Goal: Transaction & Acquisition: Purchase product/service

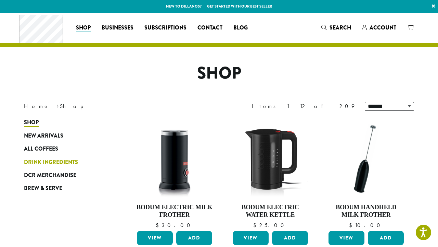
click at [52, 160] on span "Drink Ingredients" at bounding box center [51, 162] width 54 height 9
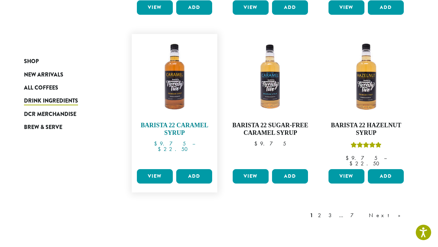
scroll to position [558, 0]
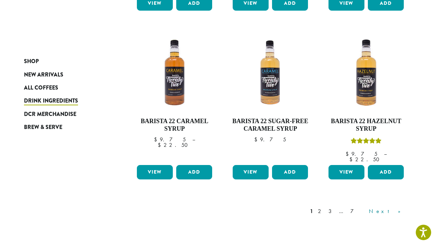
click at [397, 207] on link "Next »" at bounding box center [387, 211] width 39 height 8
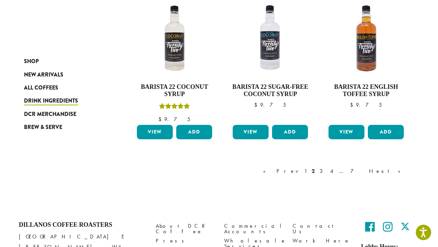
scroll to position [594, 0]
click at [398, 169] on link "Next »" at bounding box center [387, 171] width 39 height 8
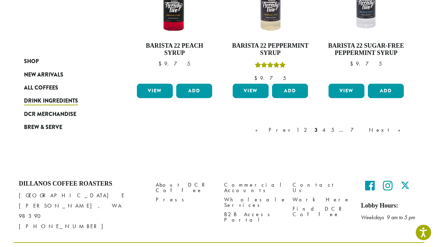
scroll to position [622, 0]
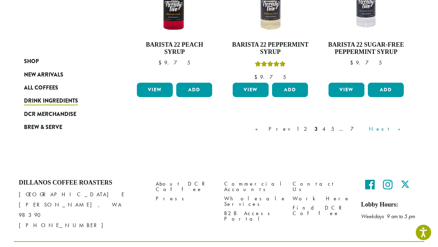
click at [399, 126] on link "Next »" at bounding box center [387, 129] width 39 height 8
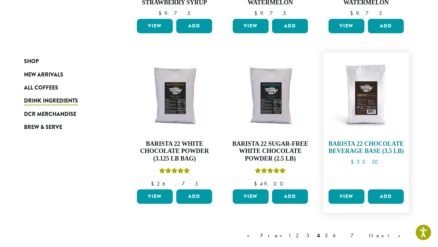
scroll to position [526, 0]
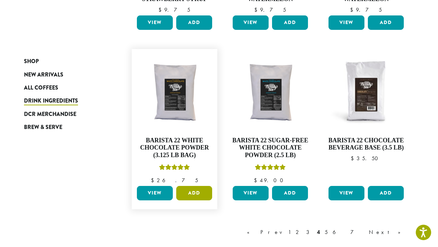
click at [200, 189] on button "Add" at bounding box center [194, 193] width 36 height 14
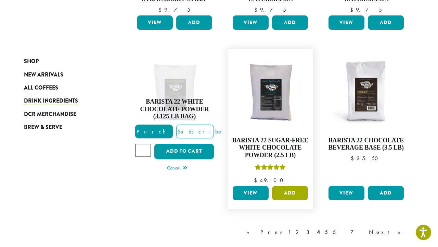
click at [288, 192] on button "Add" at bounding box center [290, 193] width 36 height 14
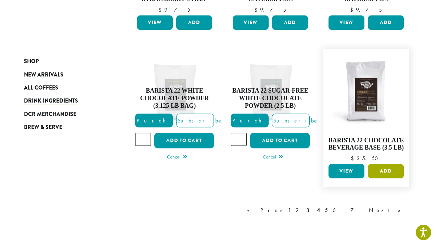
click at [390, 172] on button "Add" at bounding box center [386, 171] width 36 height 14
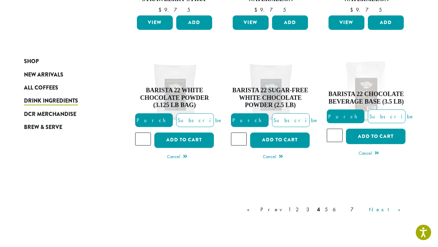
click at [402, 207] on link "Next »" at bounding box center [387, 209] width 39 height 8
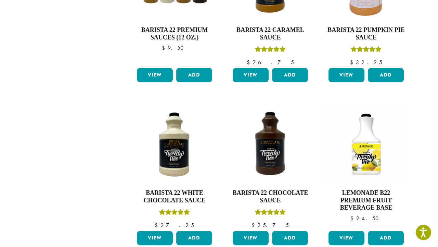
scroll to position [42, 0]
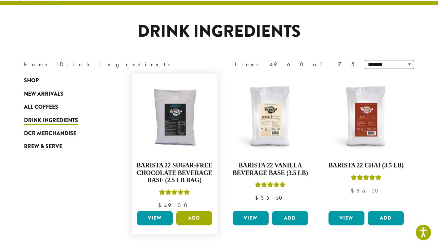
click at [198, 218] on button "Add" at bounding box center [194, 218] width 36 height 14
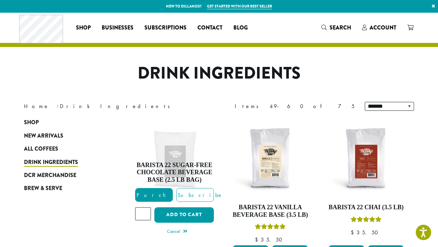
scroll to position [0, 0]
click at [409, 30] on span at bounding box center [410, 28] width 6 height 9
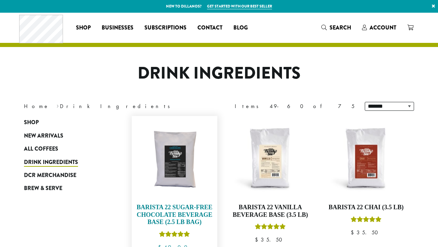
click at [180, 165] on img at bounding box center [174, 158] width 79 height 79
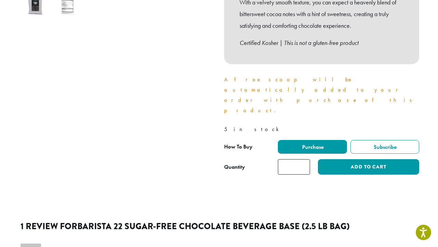
type input "*"
click at [304, 159] on input "*" at bounding box center [294, 166] width 32 height 15
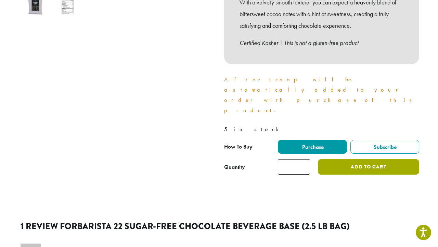
click at [346, 159] on button "Add to cart" at bounding box center [368, 166] width 101 height 15
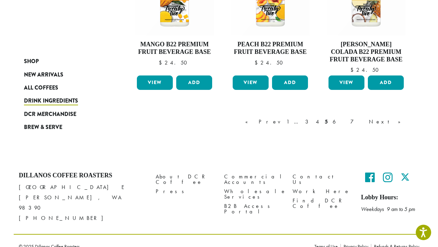
scroll to position [657, 0]
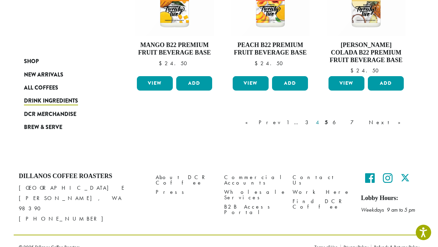
click at [322, 120] on link "4" at bounding box center [318, 122] width 7 height 8
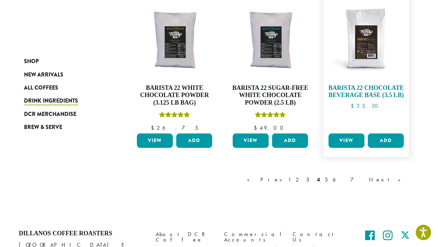
scroll to position [575, 0]
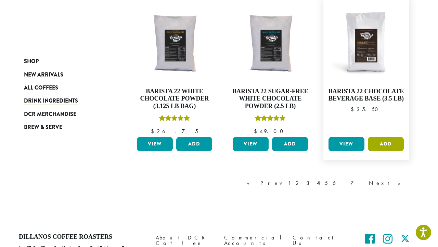
click at [390, 141] on button "Add" at bounding box center [386, 144] width 36 height 14
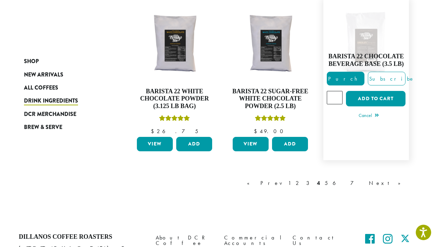
type input "*"
click at [338, 95] on input "*" at bounding box center [335, 97] width 16 height 13
click at [373, 96] on button "Add to cart" at bounding box center [376, 98] width 60 height 15
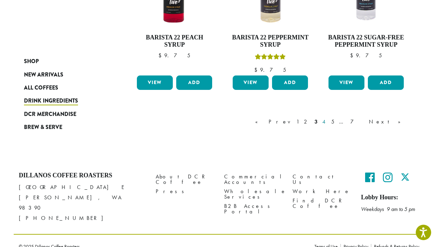
scroll to position [629, 0]
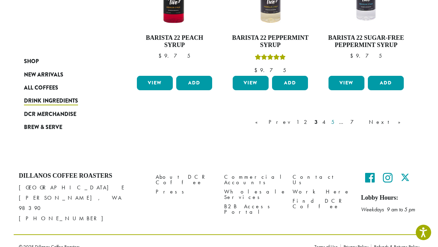
click at [336, 120] on link "5" at bounding box center [333, 122] width 6 height 8
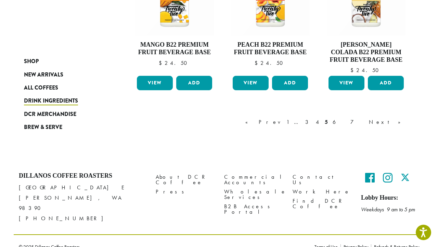
scroll to position [657, 0]
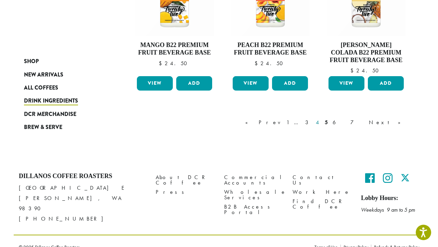
click at [322, 122] on link "4" at bounding box center [318, 122] width 7 height 8
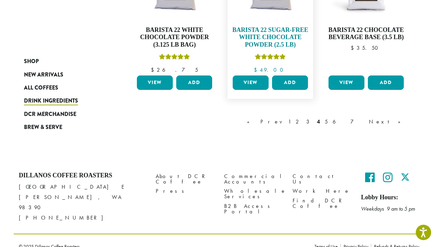
scroll to position [636, 0]
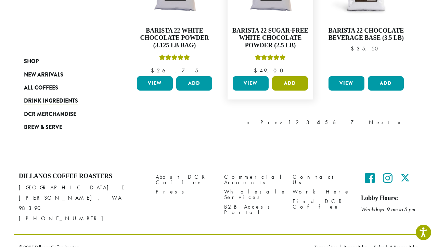
click at [286, 81] on button "Add" at bounding box center [290, 83] width 36 height 14
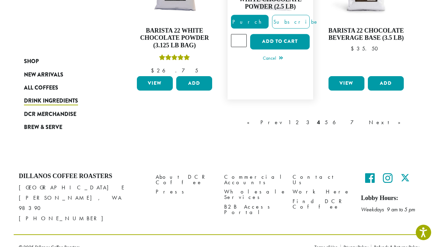
type input "*"
click at [241, 38] on input "*" at bounding box center [239, 40] width 16 height 13
click at [287, 40] on button "Add to cart" at bounding box center [280, 41] width 60 height 15
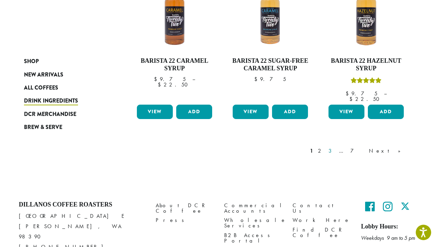
scroll to position [629, 0]
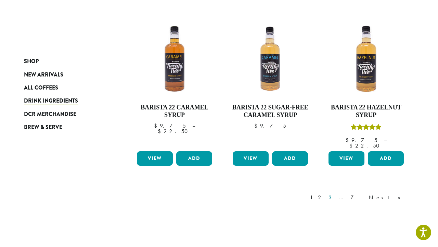
click at [336, 193] on link "3" at bounding box center [331, 197] width 9 height 8
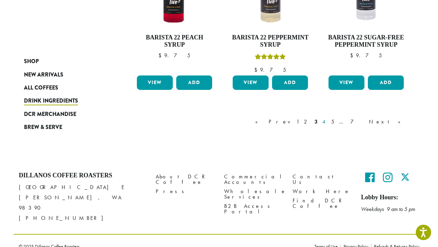
scroll to position [629, 0]
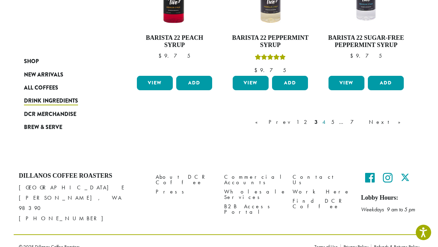
click at [328, 119] on link "4" at bounding box center [324, 122] width 7 height 8
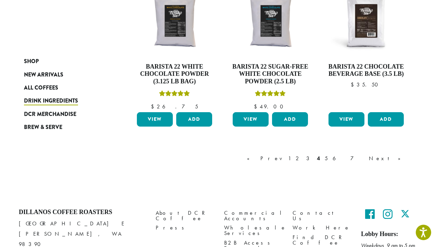
scroll to position [599, 0]
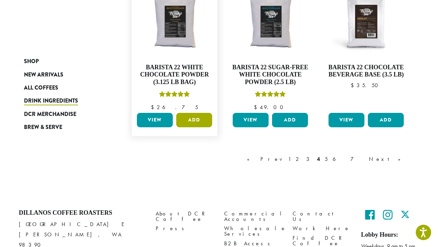
click at [190, 117] on button "Add" at bounding box center [194, 120] width 36 height 14
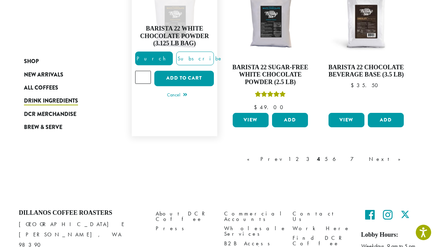
type input "*"
click at [145, 74] on input "*" at bounding box center [143, 77] width 16 height 13
click at [186, 78] on button "Add to cart" at bounding box center [184, 78] width 60 height 15
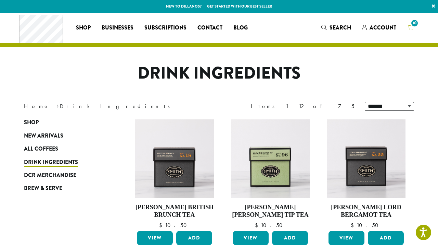
click at [413, 27] on span "10" at bounding box center [414, 22] width 9 height 9
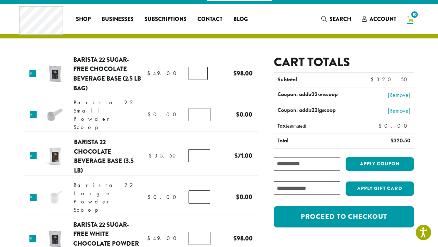
type input "*"
click at [204, 112] on input "*" at bounding box center [200, 114] width 22 height 13
click at [217, 114] on td "Barista 22 Small Powder Scoop quantity *" at bounding box center [202, 114] width 34 height 19
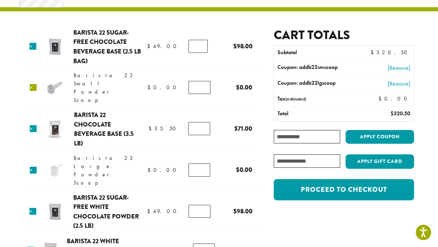
click at [35, 84] on link "×" at bounding box center [33, 87] width 7 height 7
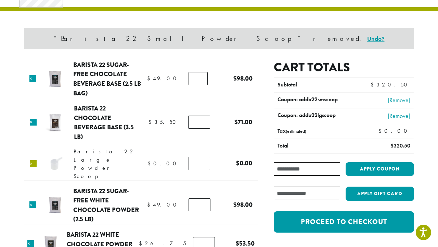
click at [35, 160] on link "×" at bounding box center [33, 163] width 7 height 7
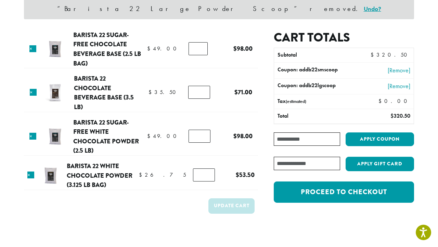
scroll to position [65, 0]
click at [396, 87] on link "[Remove]" at bounding box center [386, 85] width 49 height 9
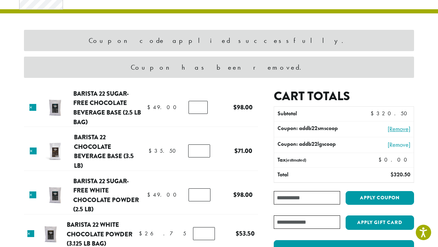
scroll to position [29, 0]
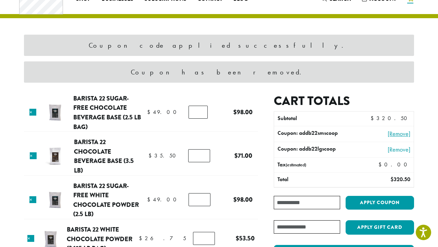
click at [405, 135] on link "[Remove]" at bounding box center [386, 133] width 49 height 9
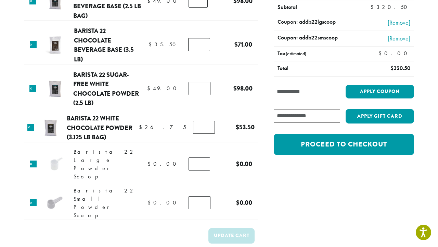
scroll to position [140, 0]
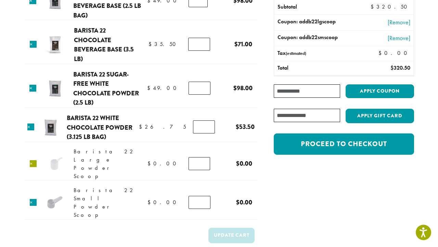
click at [32, 160] on link "×" at bounding box center [33, 163] width 7 height 7
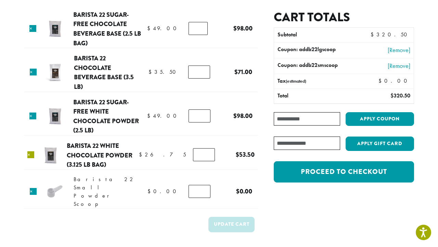
scroll to position [86, 0]
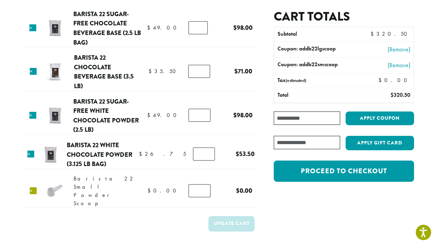
click at [34, 187] on link "×" at bounding box center [33, 190] width 7 height 7
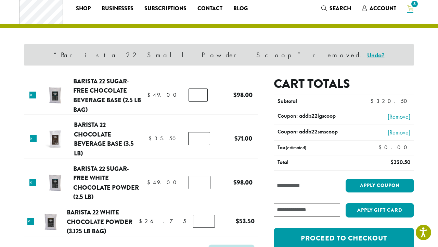
scroll to position [20, 0]
